Goal: Task Accomplishment & Management: Manage account settings

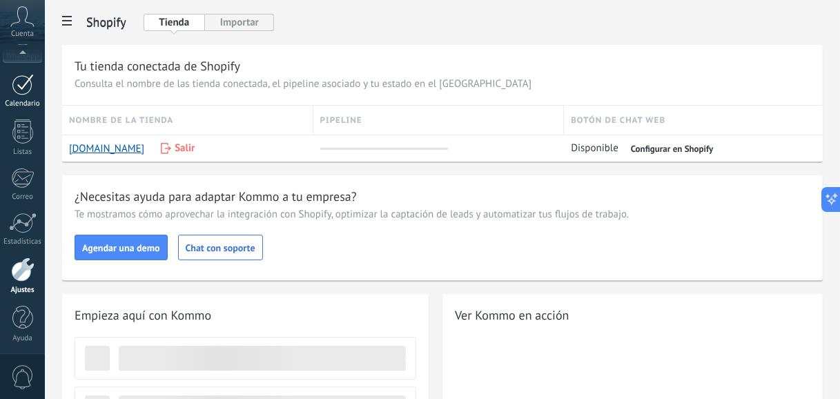
scroll to position [174, 0]
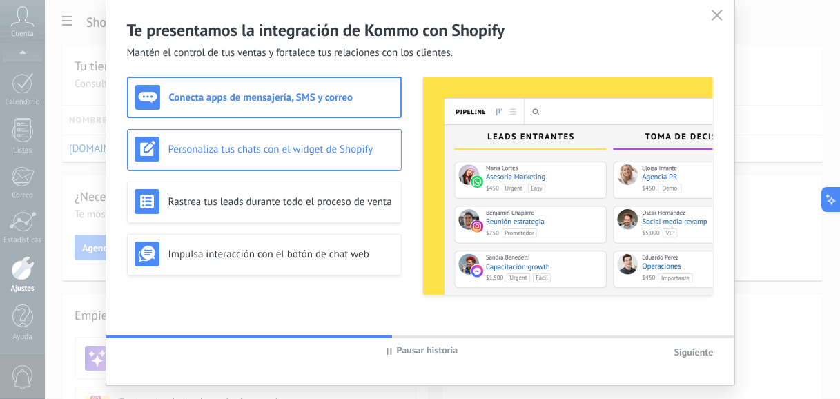
scroll to position [69, 0]
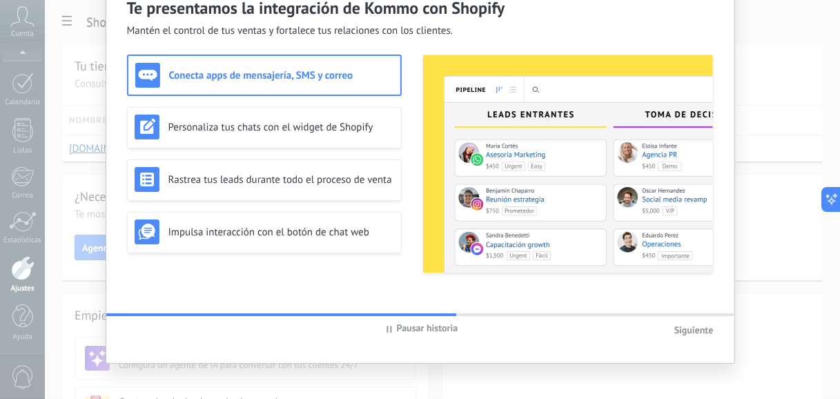
click at [315, 71] on h3 "Conecta apps de mensajería, SMS y correo" at bounding box center [281, 75] width 224 height 13
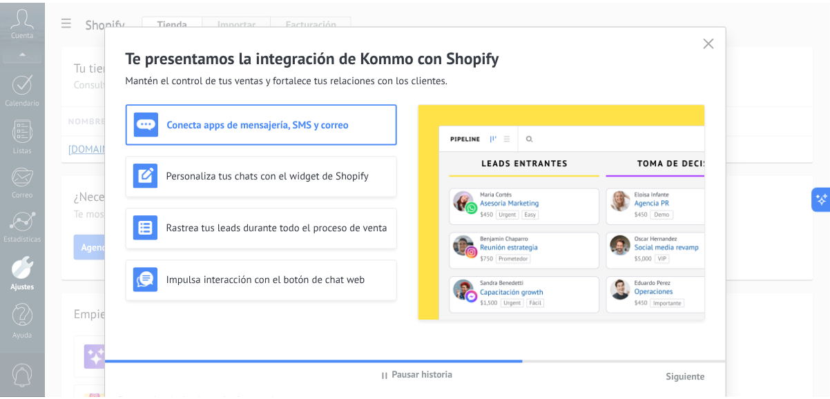
scroll to position [0, 0]
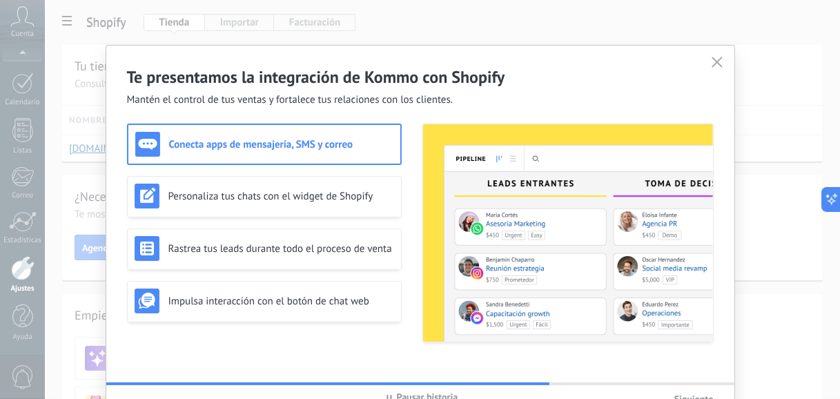
click at [712, 58] on icon at bounding box center [717, 62] width 10 height 10
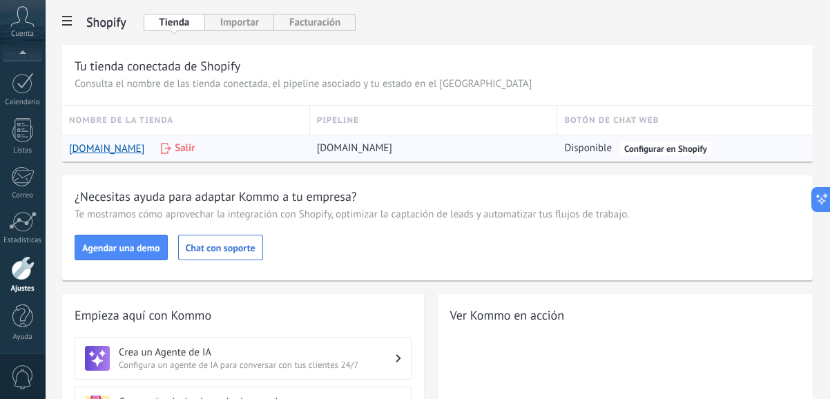
click at [666, 151] on link "Configurar en Shopify" at bounding box center [665, 148] width 91 height 14
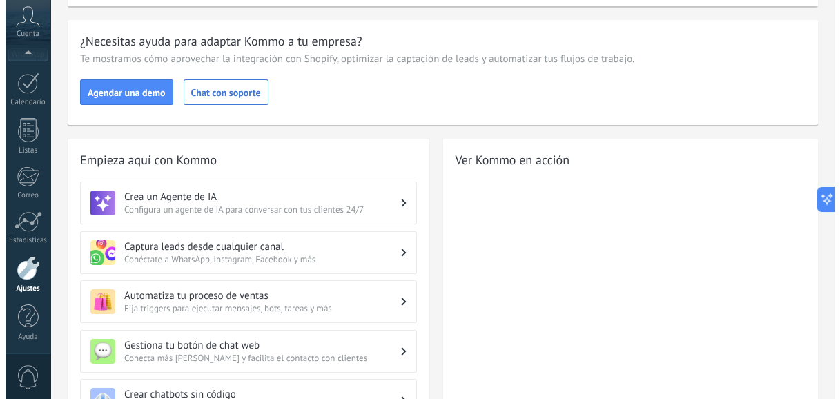
scroll to position [207, 0]
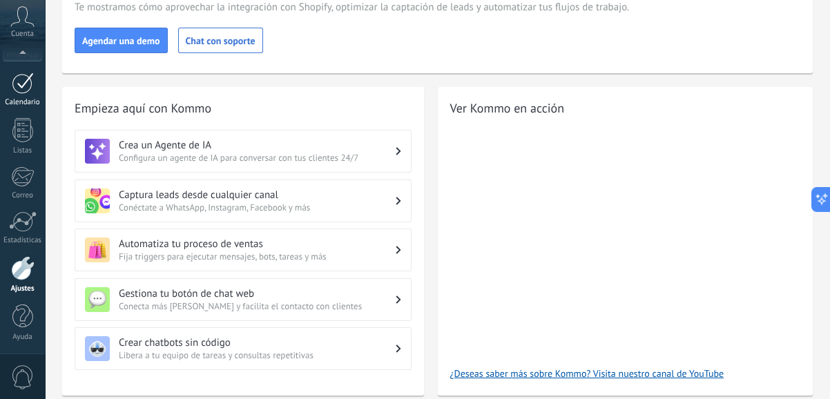
click at [31, 92] on div at bounding box center [23, 82] width 22 height 21
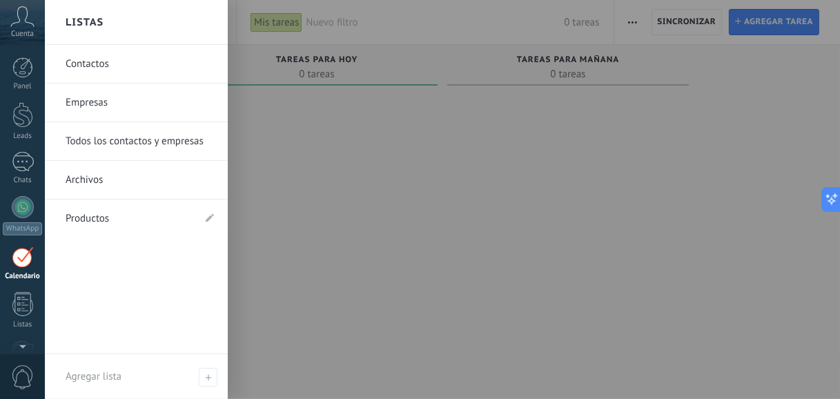
click at [23, 46] on div "© 2025 derechos reservados | Términos de uso Soporte técnico Cuenta [PERSON_NAM…" at bounding box center [22, 199] width 45 height 399
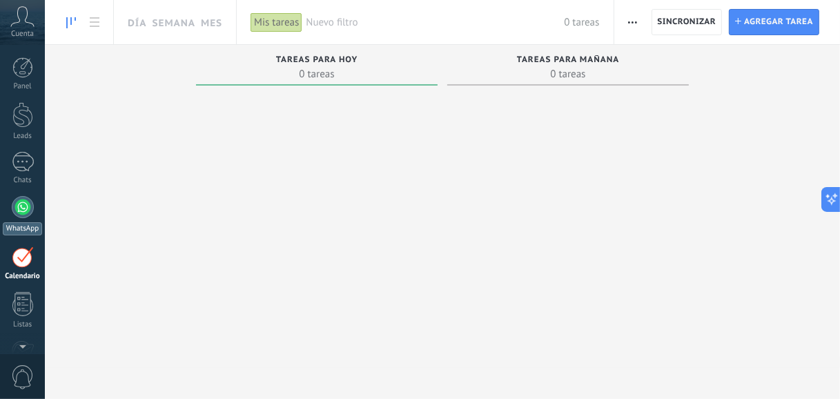
click at [17, 206] on div at bounding box center [23, 207] width 22 height 22
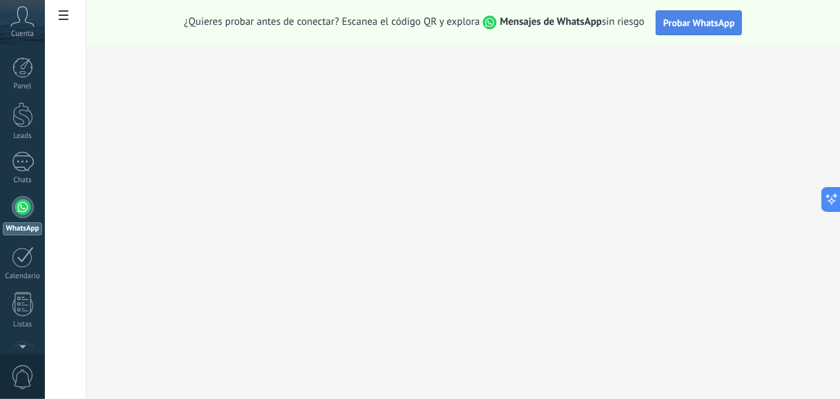
click at [727, 18] on span "Probar WhatsApp" at bounding box center [699, 23] width 72 height 12
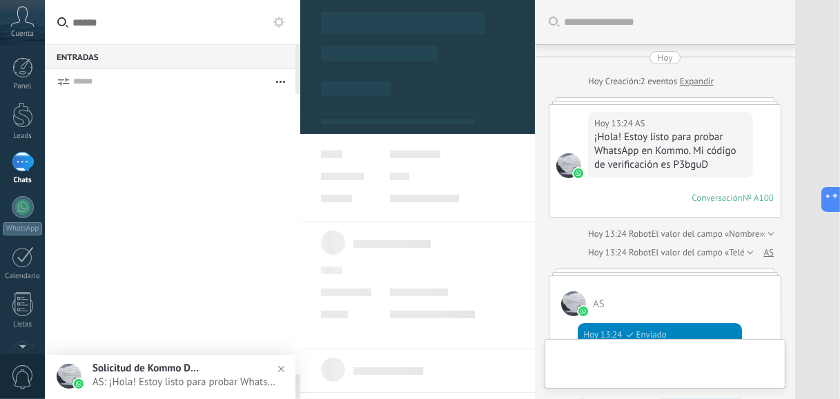
scroll to position [717, 0]
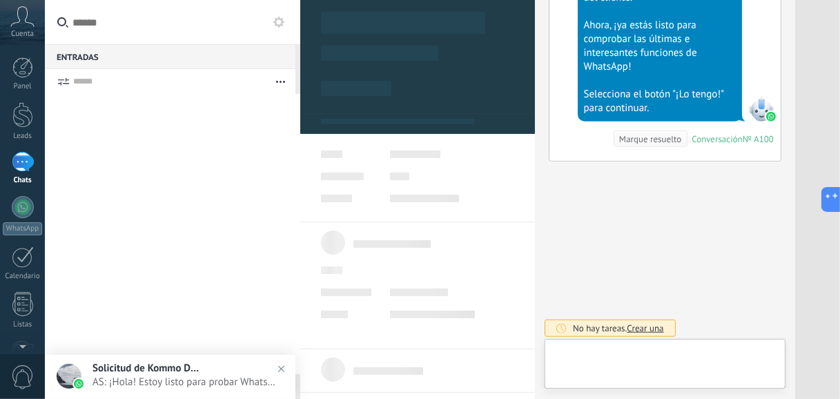
click at [21, 161] on div "1" at bounding box center [23, 162] width 22 height 20
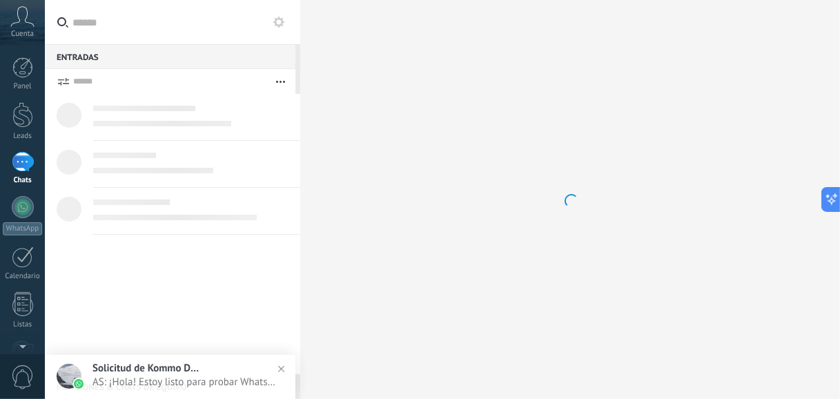
scroll to position [21, 0]
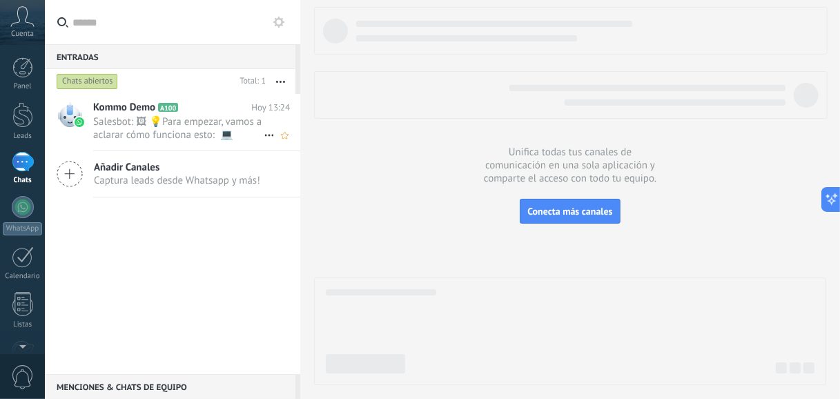
click at [215, 120] on span "Salesbot: 🖼 💡Para empezar, vamos a aclarar cómo funciona esto: 💻 Kommo = La vis…" at bounding box center [178, 128] width 170 height 26
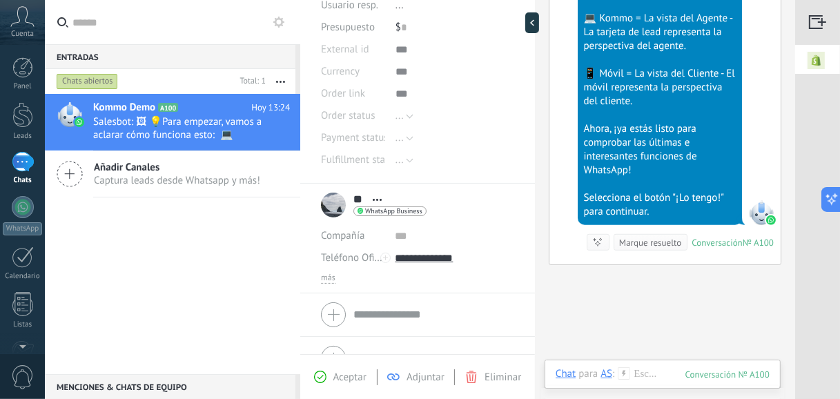
scroll to position [175, 0]
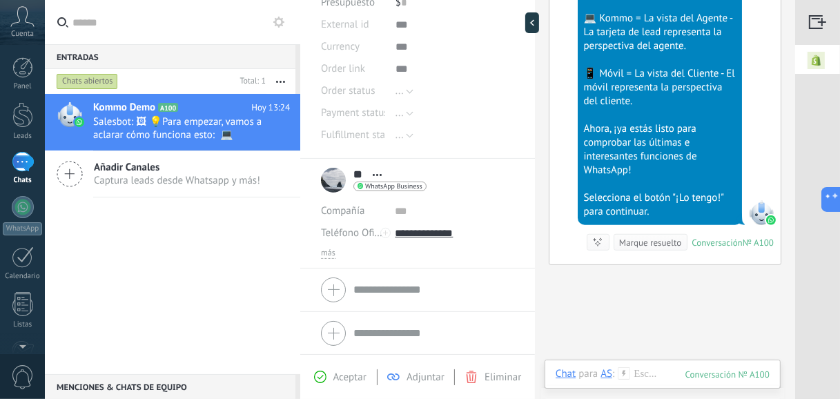
click at [346, 375] on span "Aceptar" at bounding box center [349, 377] width 33 height 13
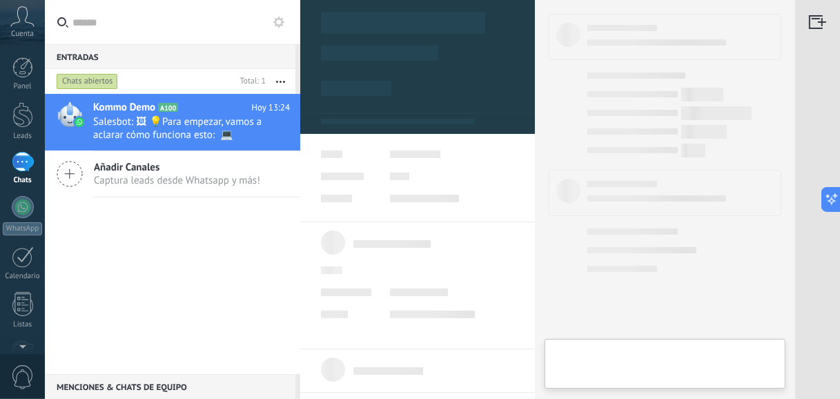
type textarea "**********"
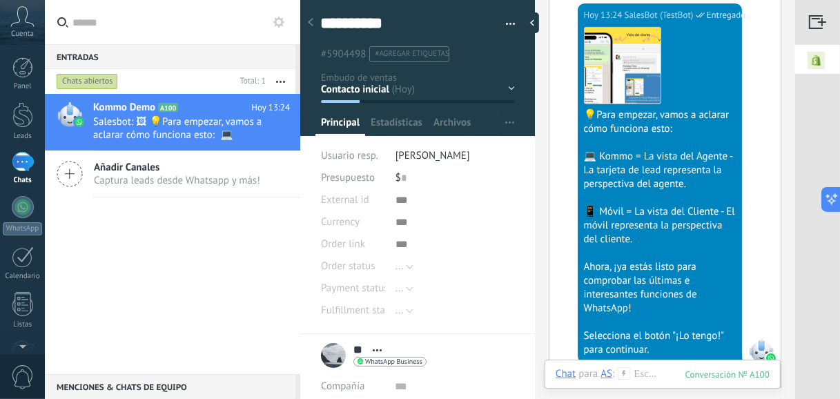
scroll to position [758, 0]
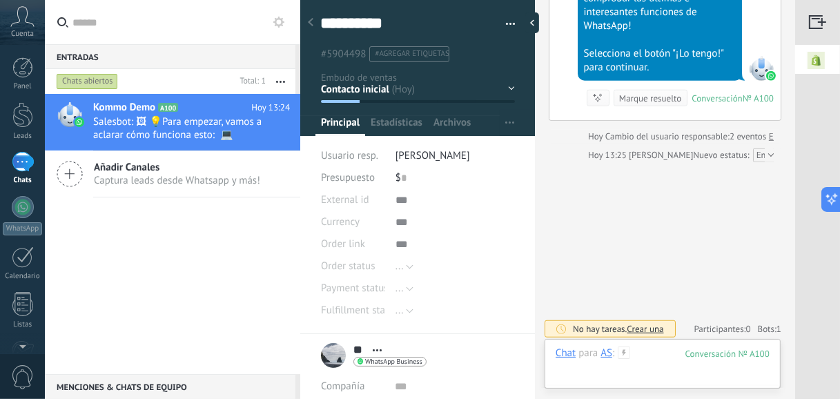
click at [589, 373] on div at bounding box center [663, 366] width 214 height 41
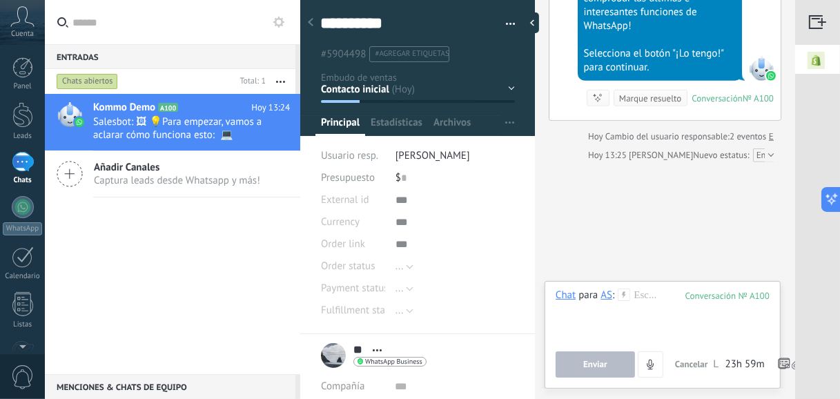
click at [819, 62] on img at bounding box center [816, 60] width 42 height 31
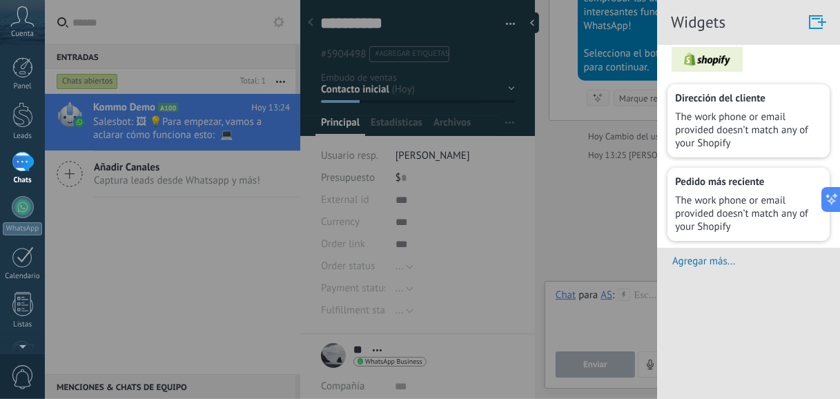
click at [619, 237] on div at bounding box center [420, 199] width 840 height 399
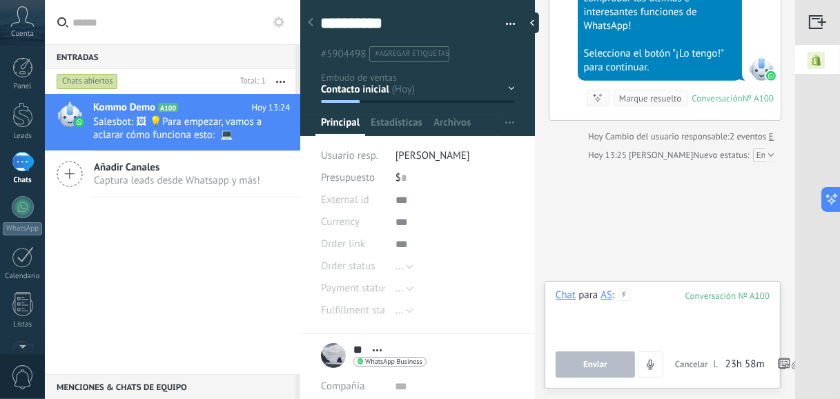
click at [643, 326] on div at bounding box center [663, 314] width 214 height 52
click at [821, 187] on button at bounding box center [830, 199] width 19 height 25
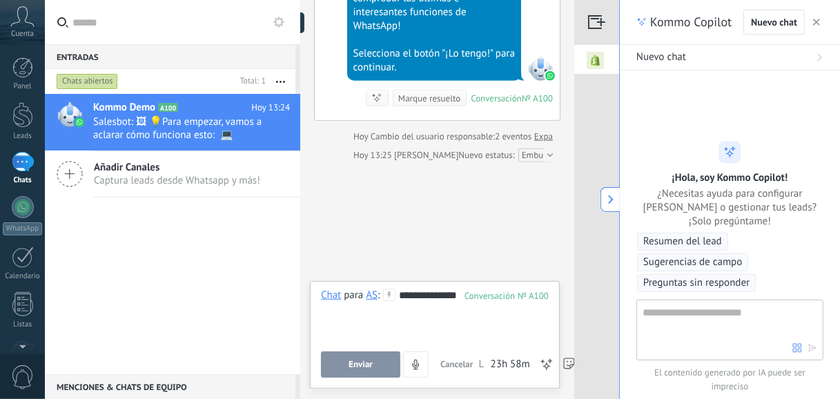
scroll to position [675, 0]
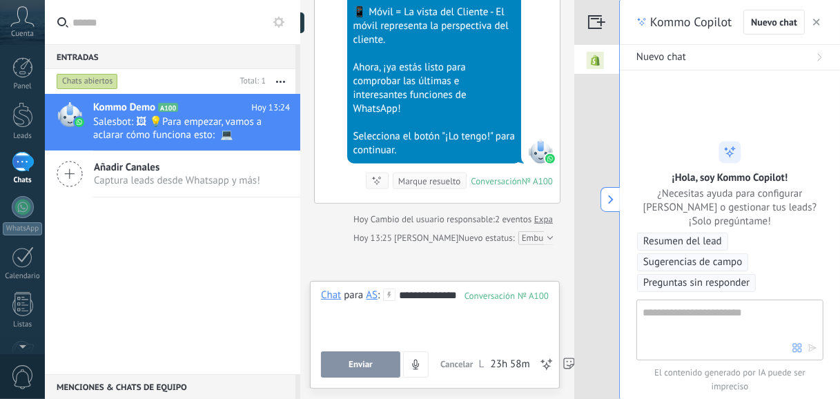
type textarea "**********"
click at [332, 369] on button "Enviar" at bounding box center [360, 364] width 79 height 26
click at [334, 367] on span "4" at bounding box center [338, 364] width 19 height 19
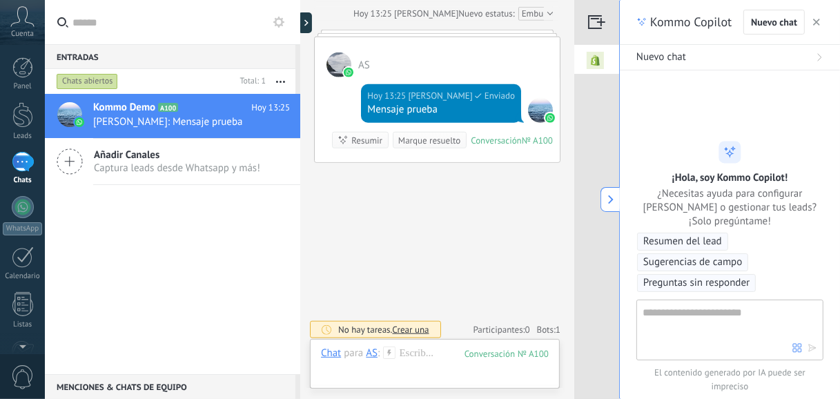
click at [814, 19] on icon "button" at bounding box center [816, 22] width 7 height 7
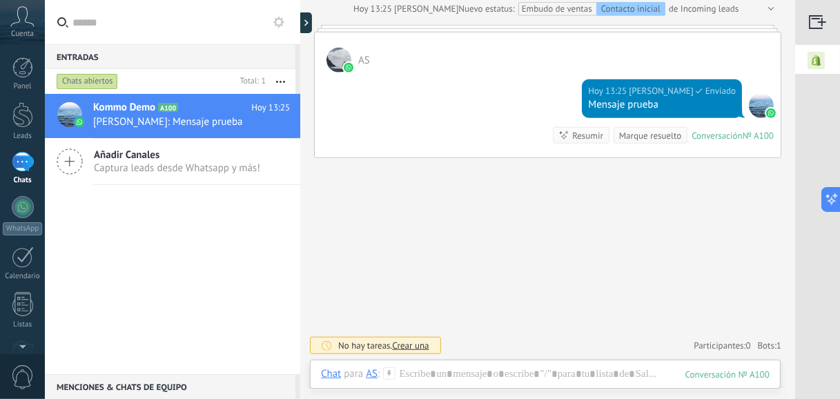
scroll to position [763, 0]
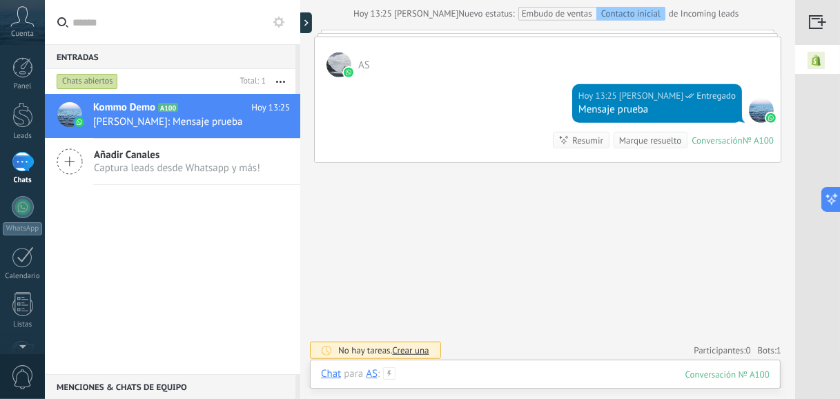
click at [439, 378] on div at bounding box center [545, 387] width 449 height 41
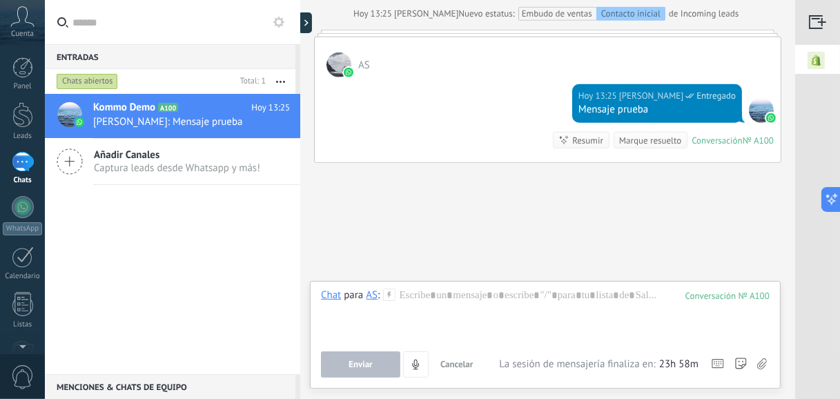
click at [374, 295] on div "AS" at bounding box center [372, 294] width 12 height 12
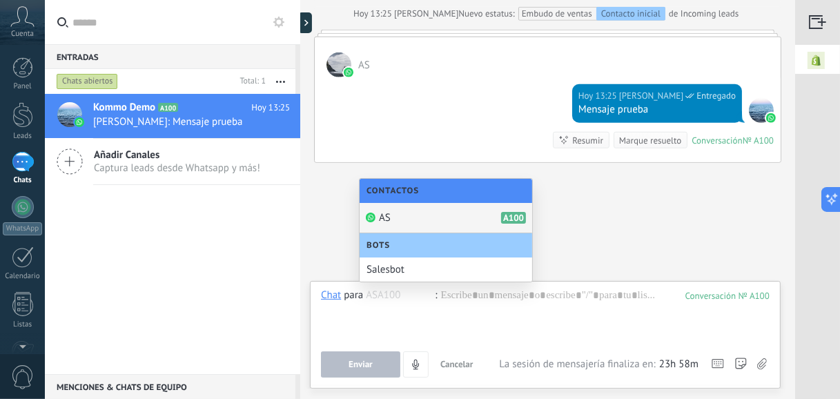
click at [408, 213] on div "AS A100" at bounding box center [446, 218] width 173 height 30
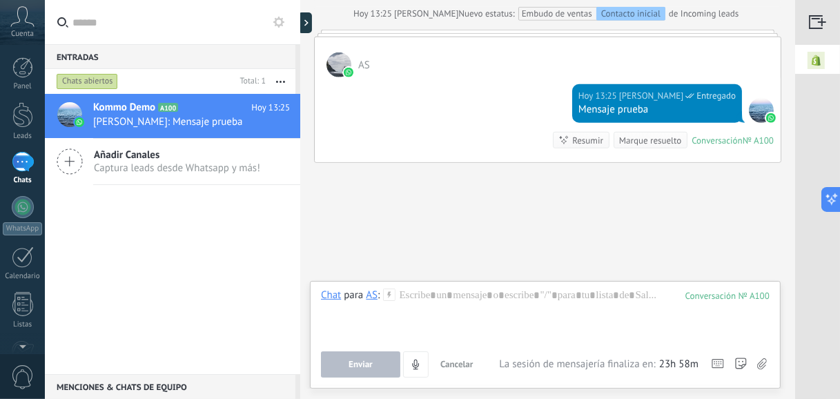
click at [373, 299] on div "AS" at bounding box center [372, 294] width 12 height 12
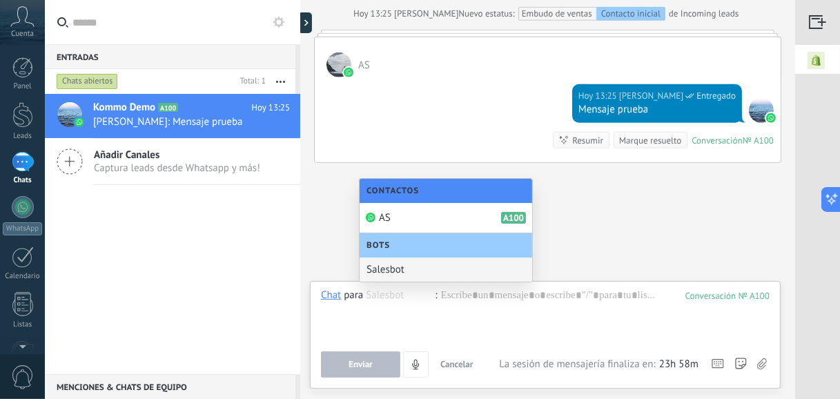
click at [397, 271] on div "Salesbot" at bounding box center [446, 269] width 173 height 24
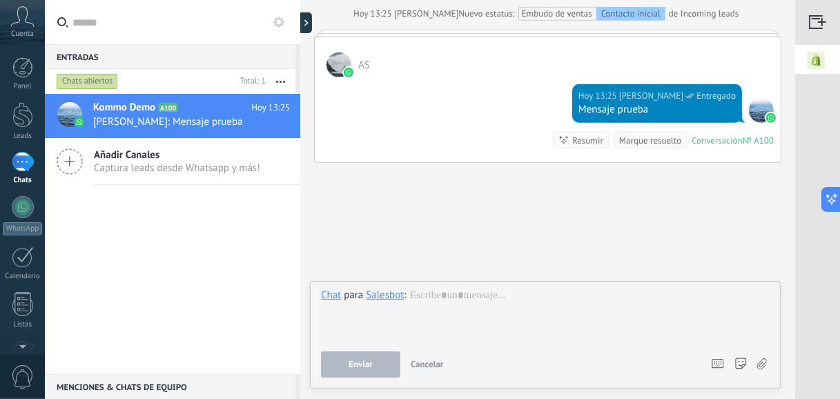
click at [389, 296] on div "Salesbot" at bounding box center [385, 294] width 38 height 12
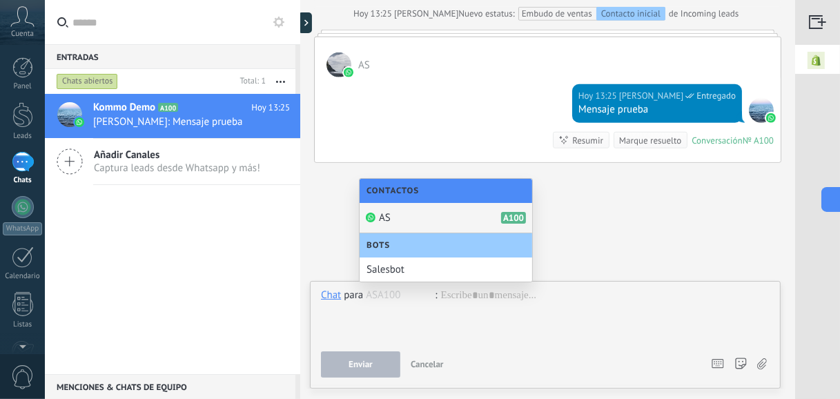
click at [394, 209] on div "AS A100" at bounding box center [446, 218] width 173 height 30
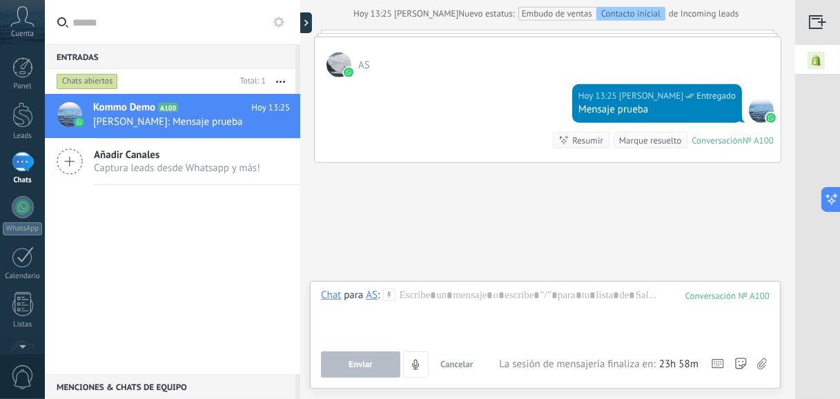
click at [558, 12] on div "Embudo de ventas Contacto inicial" at bounding box center [594, 14] width 144 height 14
drag, startPoint x: 558, startPoint y: 12, endPoint x: 560, endPoint y: 3, distance: 9.4
click at [558, 12] on div "Embudo de ventas Contacto inicial" at bounding box center [594, 14] width 144 height 14
click at [560, 7] on div "Embudo de ventas Contacto inicial" at bounding box center [594, 14] width 144 height 14
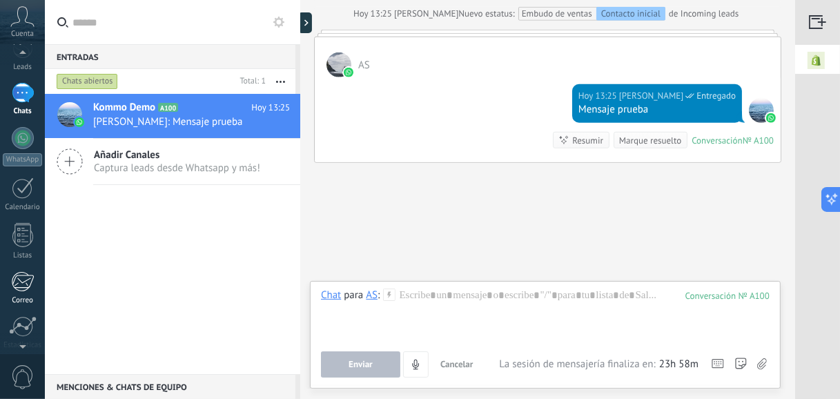
click at [26, 272] on div at bounding box center [22, 281] width 23 height 21
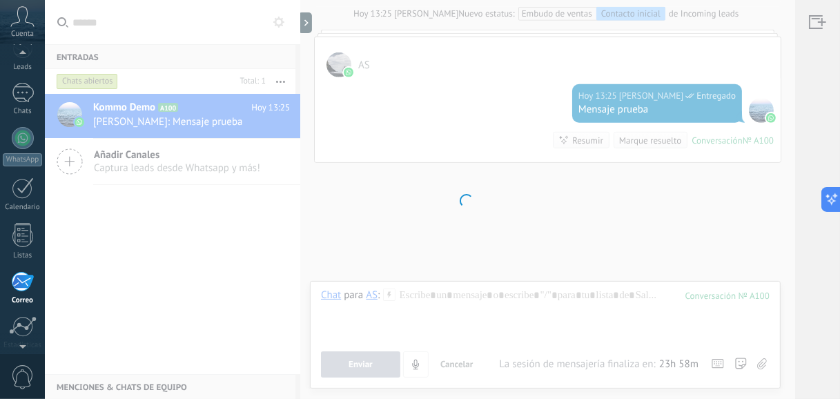
scroll to position [133, 0]
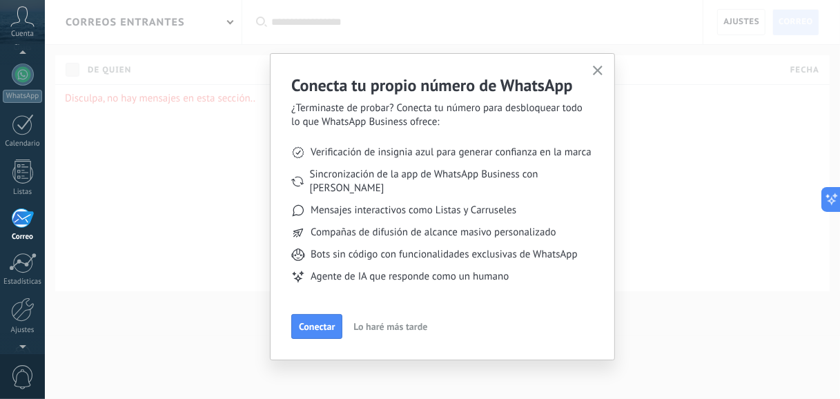
click at [594, 64] on button "button" at bounding box center [597, 71] width 17 height 19
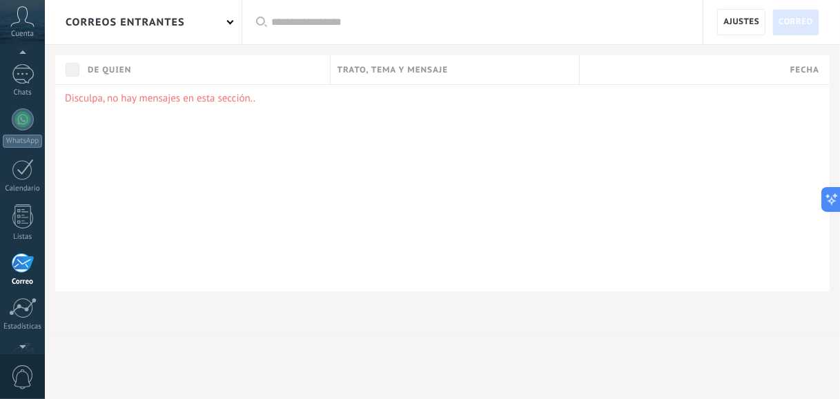
scroll to position [0, 0]
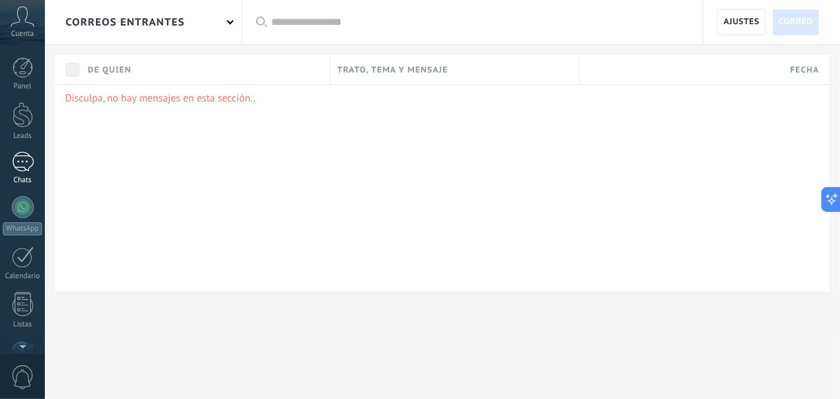
click at [34, 161] on link "1 Chats" at bounding box center [22, 168] width 45 height 33
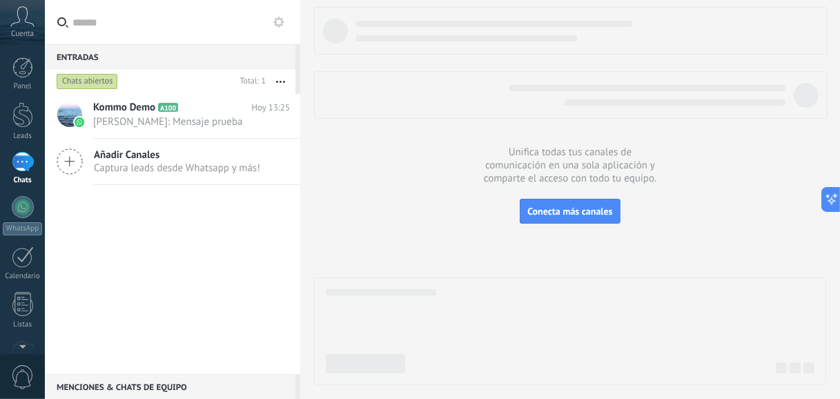
click at [280, 20] on icon at bounding box center [278, 22] width 11 height 11
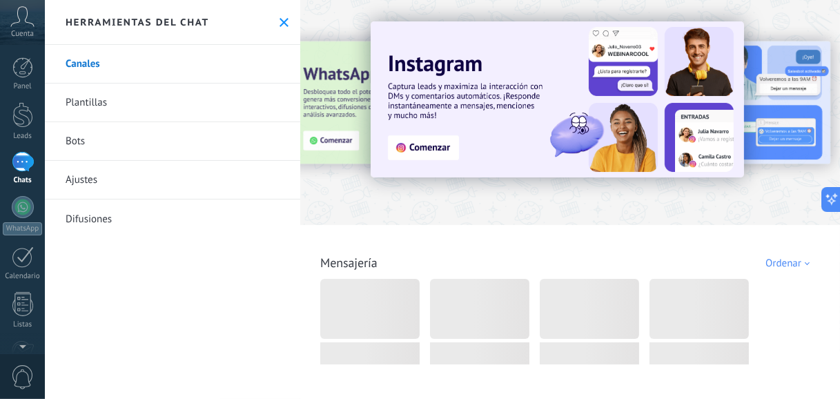
click at [280, 21] on use at bounding box center [284, 22] width 9 height 9
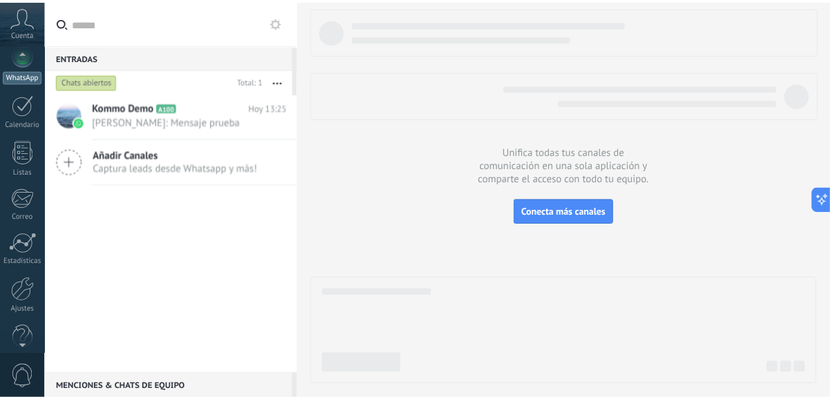
scroll to position [174, 0]
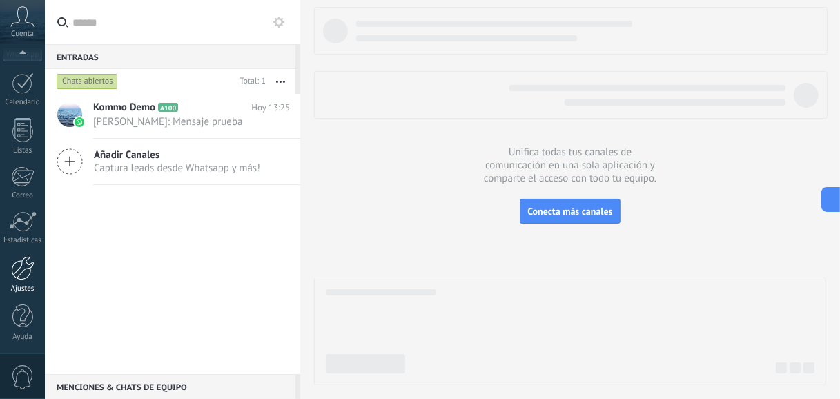
click at [19, 262] on div at bounding box center [22, 268] width 23 height 24
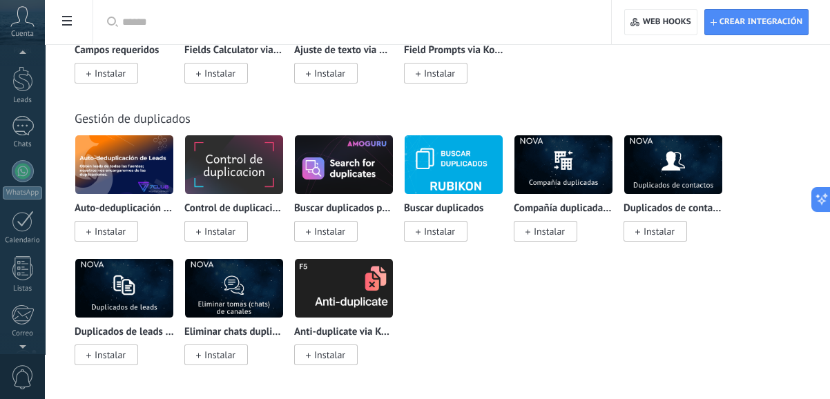
scroll to position [174, 0]
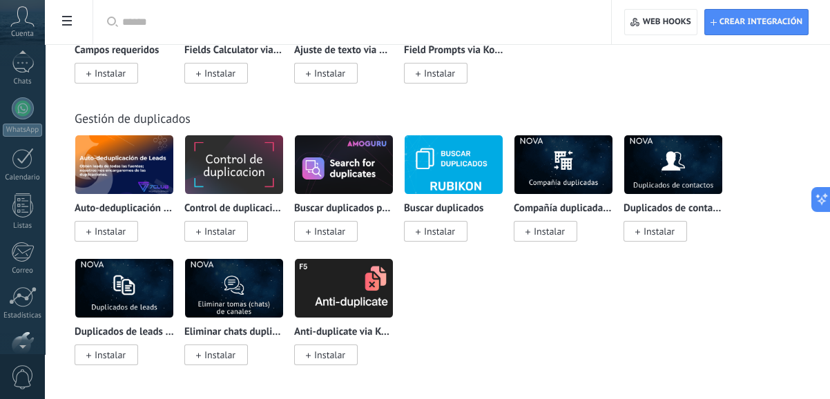
click at [17, 45] on div at bounding box center [22, 55] width 45 height 21
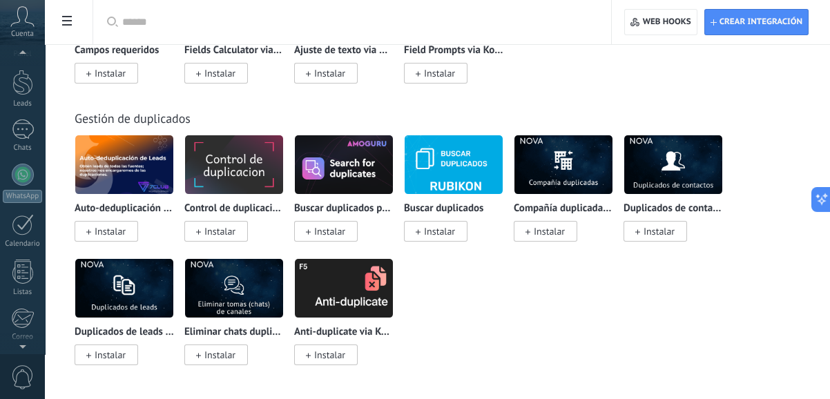
scroll to position [0, 0]
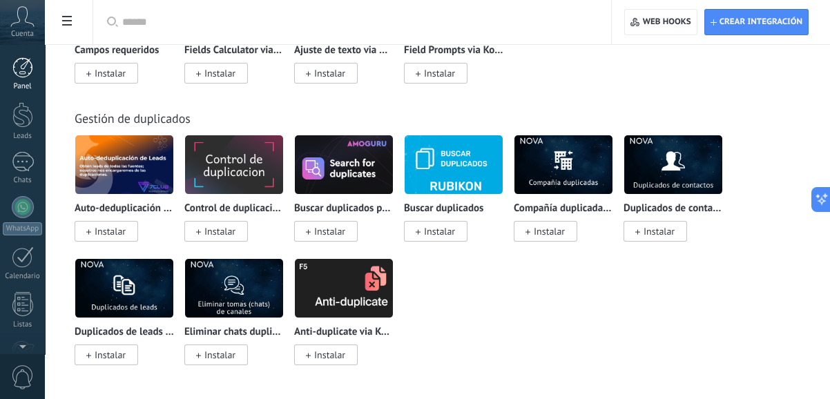
click at [21, 61] on div at bounding box center [22, 67] width 21 height 21
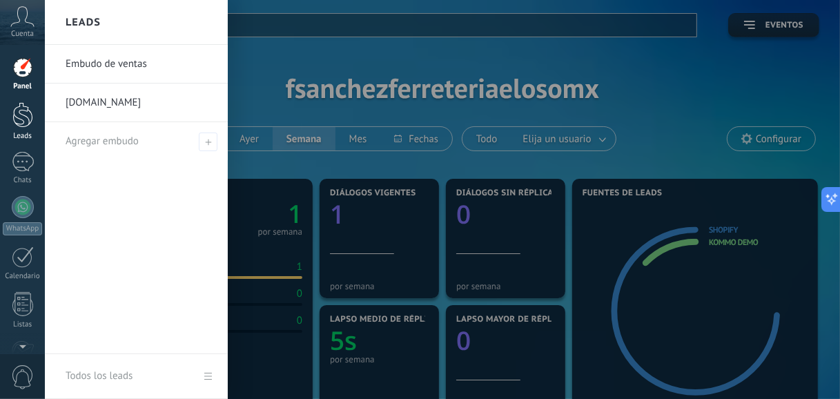
click at [23, 126] on div at bounding box center [22, 115] width 21 height 26
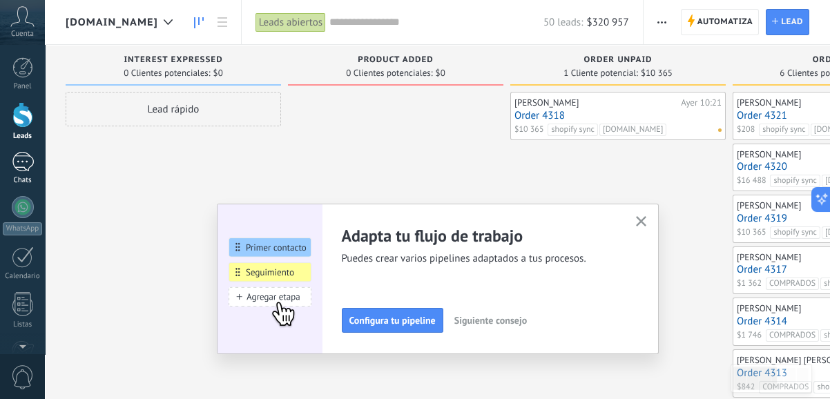
click at [28, 171] on div "1" at bounding box center [23, 162] width 22 height 20
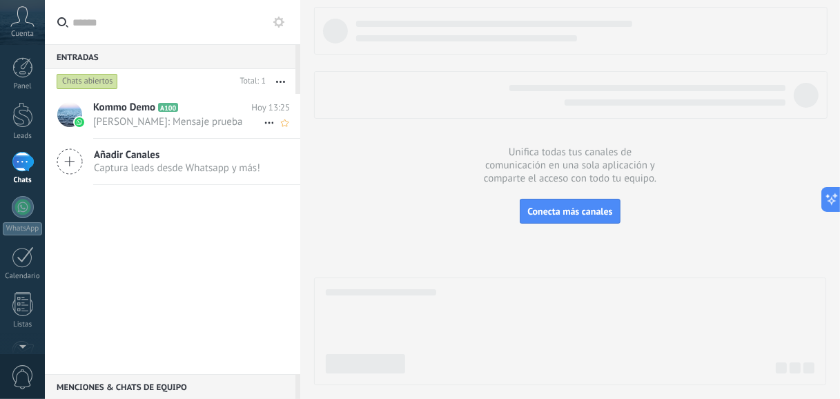
click at [165, 123] on span "[PERSON_NAME]: Mensaje prueba" at bounding box center [178, 121] width 170 height 13
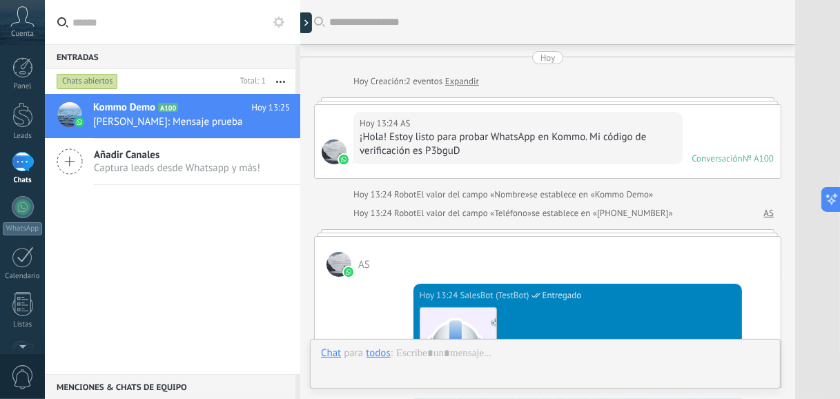
scroll to position [774, 0]
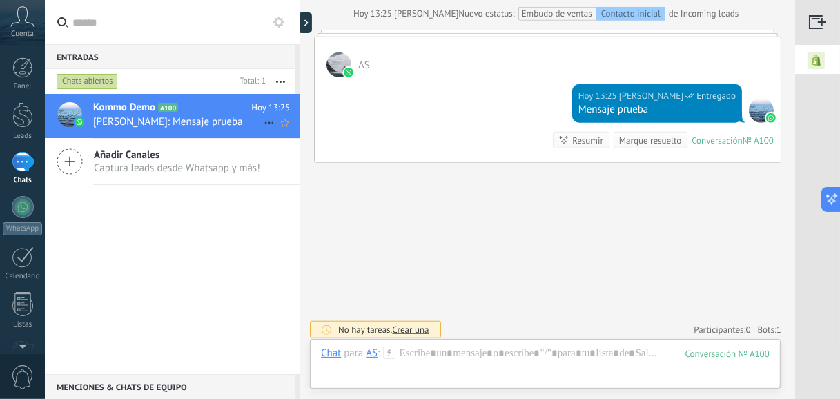
drag, startPoint x: 238, startPoint y: 117, endPoint x: 233, endPoint y: 109, distance: 10.0
click at [233, 109] on h2 "Kommo Demo A100" at bounding box center [172, 108] width 158 height 14
click at [261, 117] on icon at bounding box center [269, 123] width 17 height 17
click at [236, 124] on div at bounding box center [420, 199] width 840 height 399
click at [264, 119] on icon "Conversación cerrada" at bounding box center [269, 123] width 17 height 17
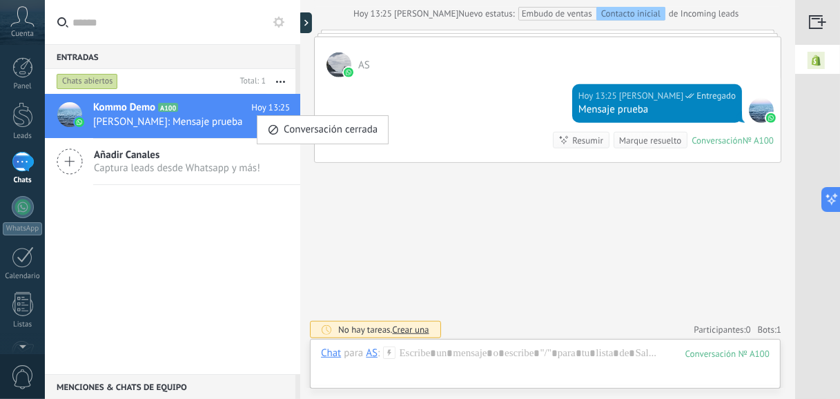
click at [466, 213] on div at bounding box center [420, 199] width 840 height 399
click at [417, 324] on span "Crear una" at bounding box center [410, 330] width 37 height 12
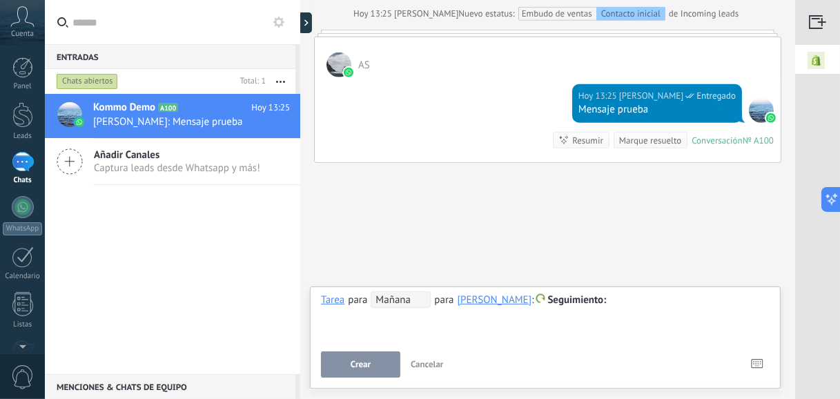
click at [418, 295] on span "Mañana" at bounding box center [401, 299] width 60 height 17
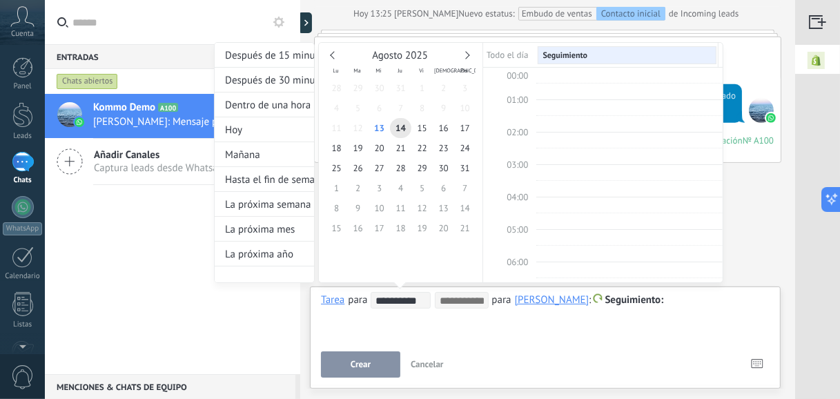
scroll to position [257, 0]
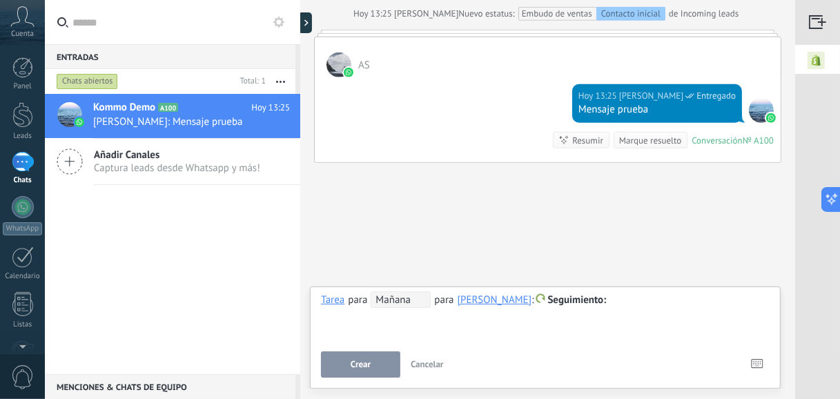
click at [422, 300] on span "Mañana" at bounding box center [401, 299] width 60 height 17
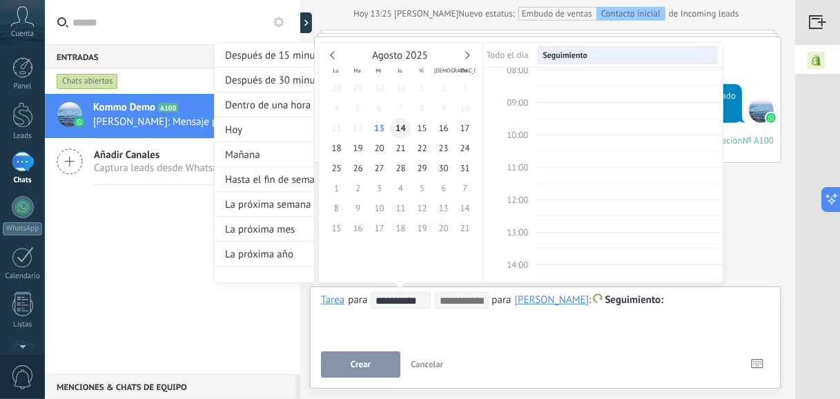
click at [400, 122] on span "14" at bounding box center [400, 128] width 21 height 20
type input "**********"
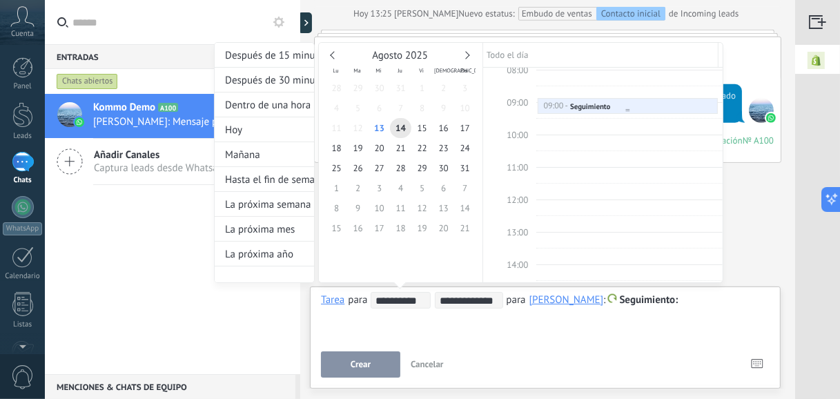
click at [614, 99] on div at bounding box center [627, 106] width 179 height 14
click at [611, 103] on div "09:00 - 09:30 Seguimiento" at bounding box center [628, 107] width 170 height 12
click at [585, 355] on div at bounding box center [420, 199] width 840 height 399
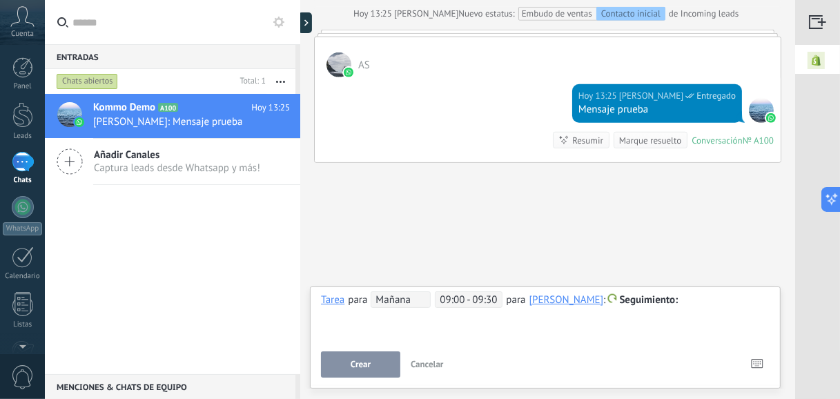
click at [353, 369] on span "Crear" at bounding box center [361, 365] width 20 height 10
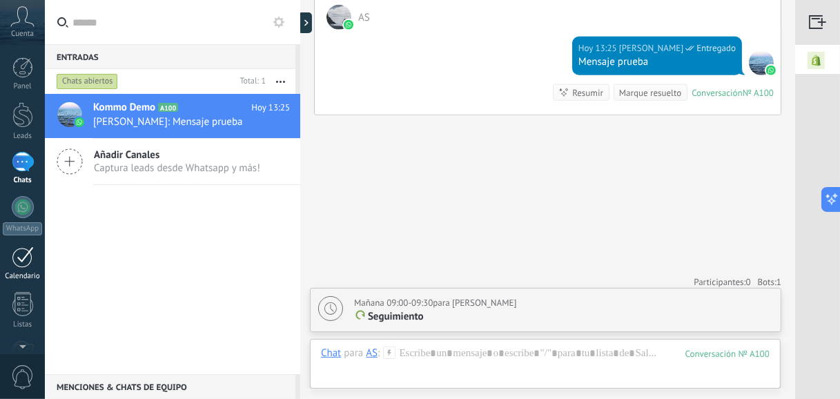
click at [22, 258] on div at bounding box center [23, 256] width 22 height 21
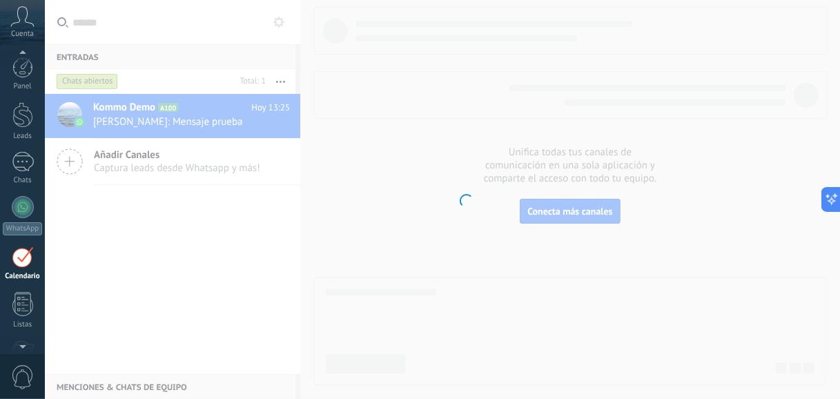
scroll to position [39, 0]
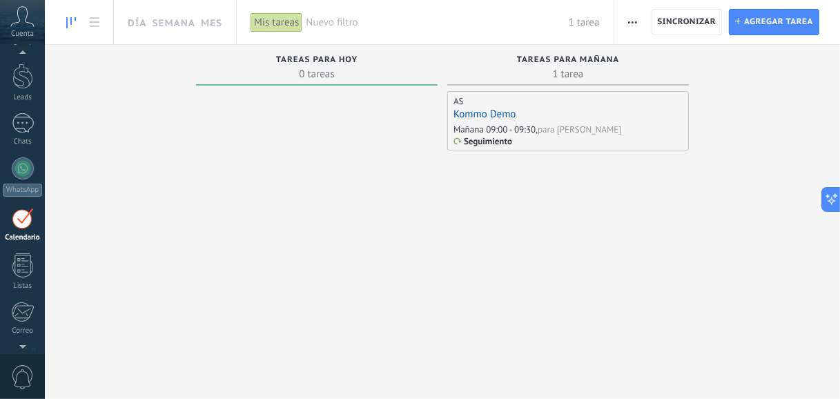
click at [537, 134] on div "Mañana 09:00 - 09:30," at bounding box center [495, 130] width 84 height 12
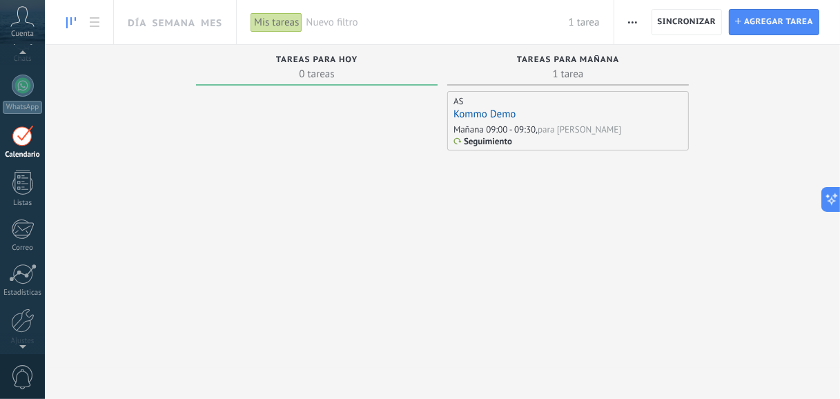
click at [20, 342] on div at bounding box center [22, 343] width 45 height 21
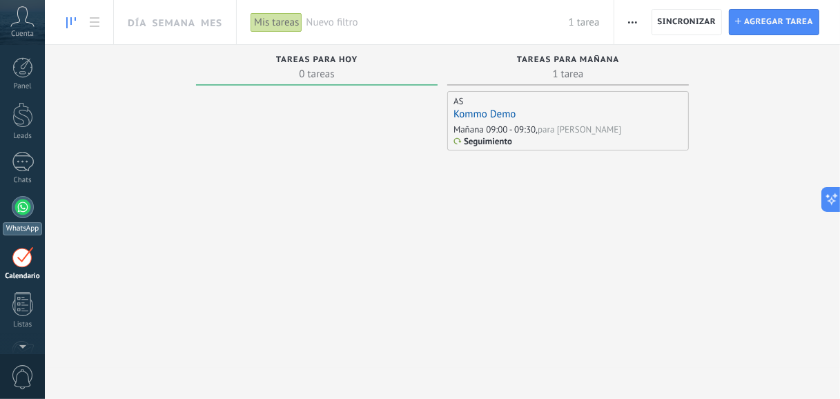
click at [23, 203] on div at bounding box center [23, 207] width 22 height 22
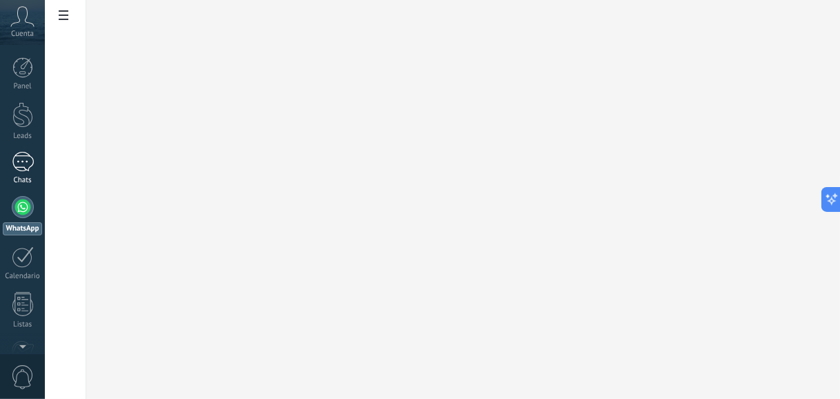
click at [32, 155] on div "1" at bounding box center [23, 162] width 22 height 20
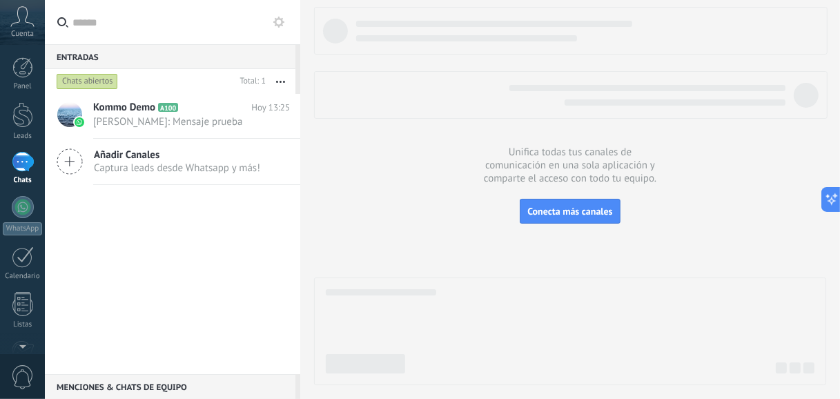
click at [280, 79] on button "button" at bounding box center [281, 81] width 30 height 25
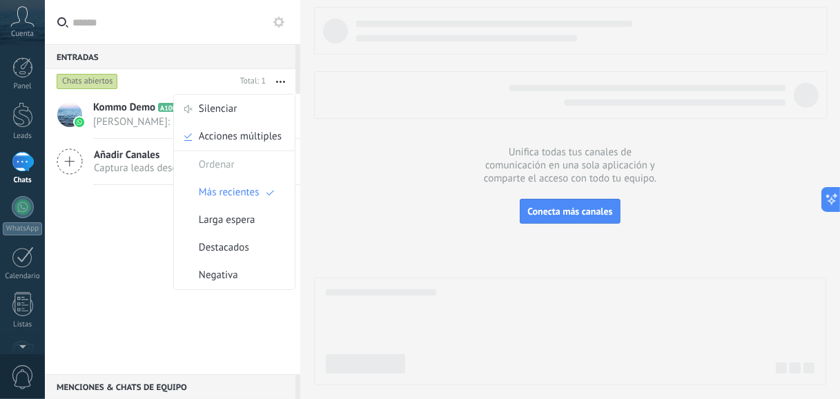
click at [133, 116] on span "[PERSON_NAME]: Mensaje prueba" at bounding box center [178, 121] width 170 height 13
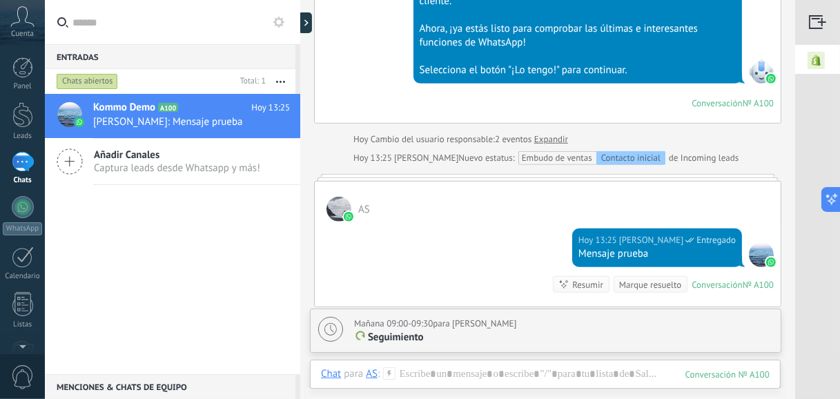
scroll to position [821, 0]
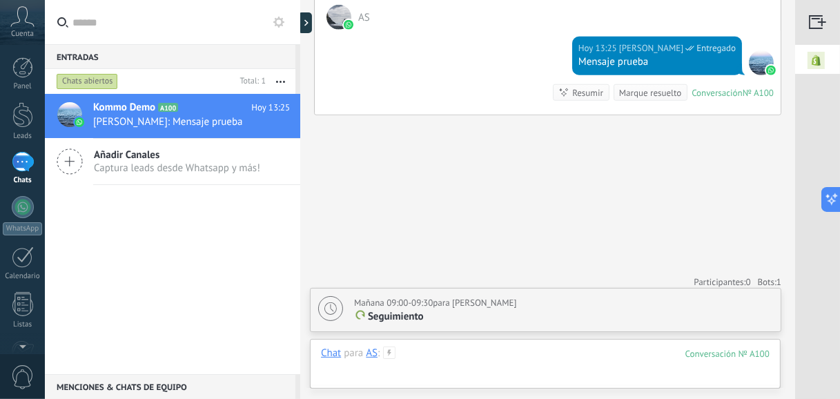
click at [638, 357] on div at bounding box center [545, 366] width 449 height 41
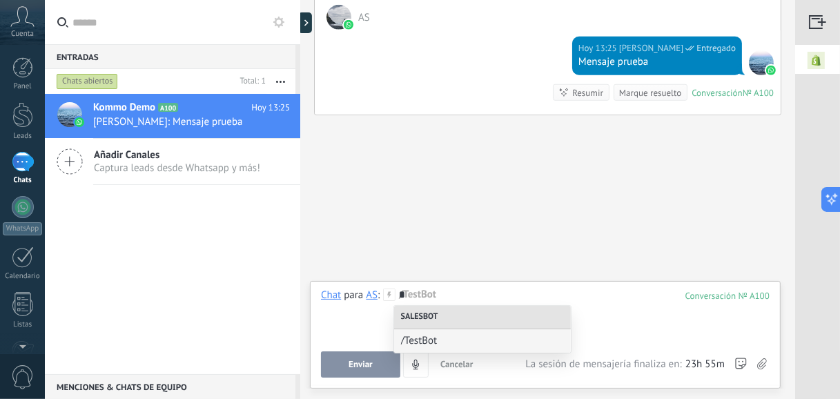
click at [616, 312] on div "*" at bounding box center [545, 314] width 449 height 52
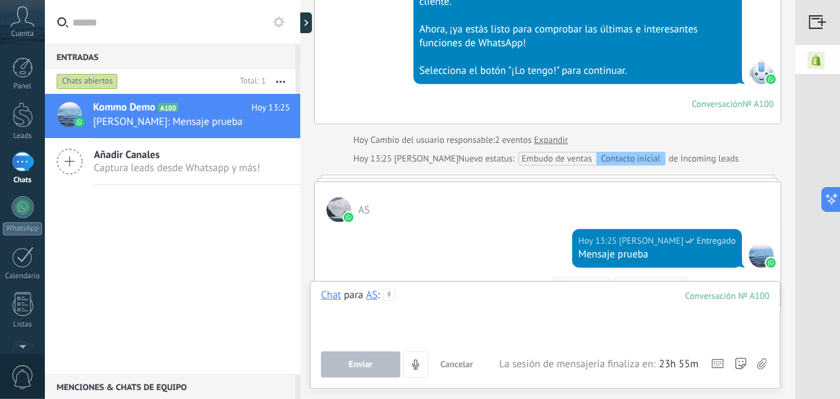
scroll to position [545, 0]
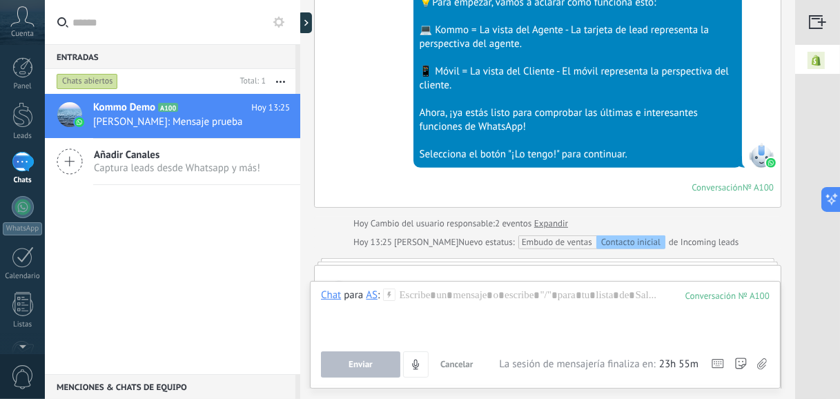
click at [822, 21] on div at bounding box center [817, 22] width 45 height 45
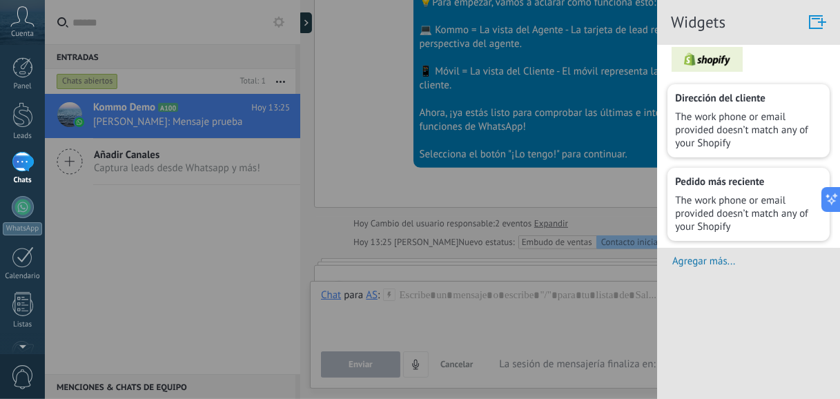
click at [147, 344] on div at bounding box center [420, 199] width 840 height 399
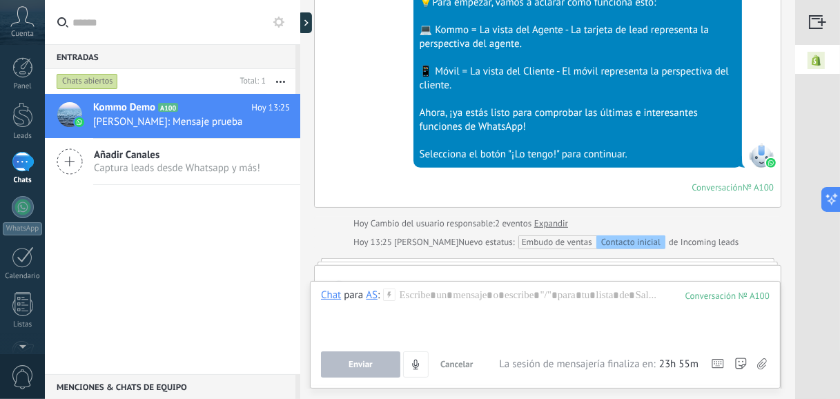
click at [155, 386] on div "Menciones & Chats de equipo 0" at bounding box center [170, 386] width 251 height 25
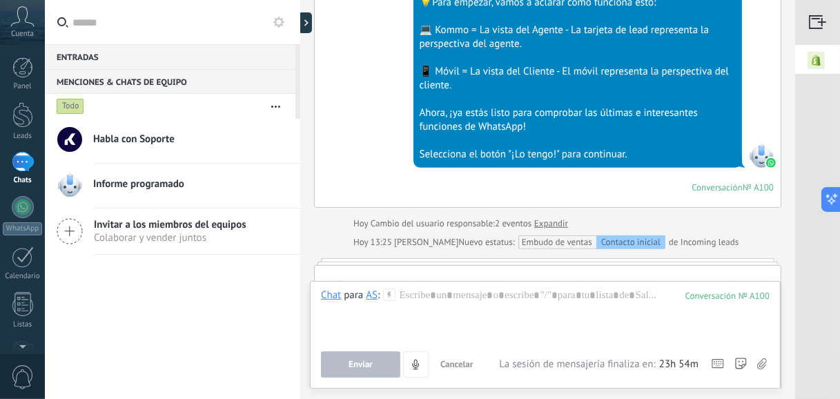
click at [166, 230] on span "Invitar a los miembros del equipos" at bounding box center [170, 224] width 153 height 13
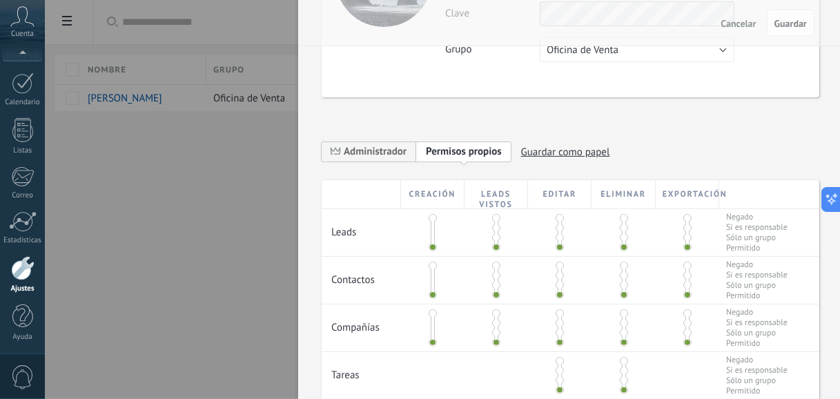
scroll to position [138, 0]
click at [264, 217] on div at bounding box center [420, 199] width 840 height 399
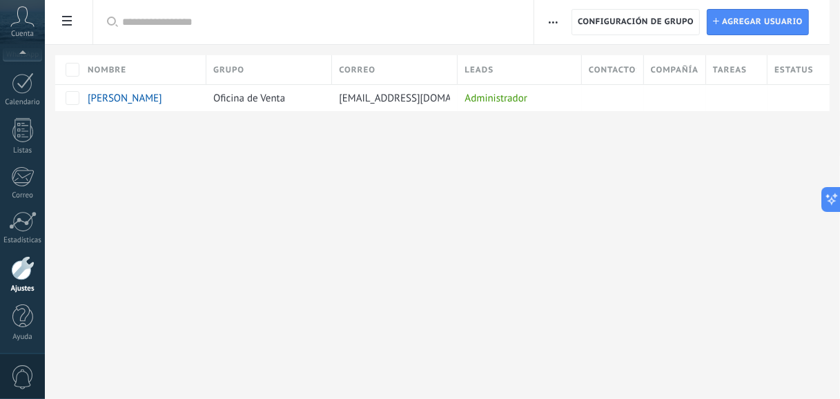
scroll to position [0, 0]
